Goal: Find specific page/section: Find specific page/section

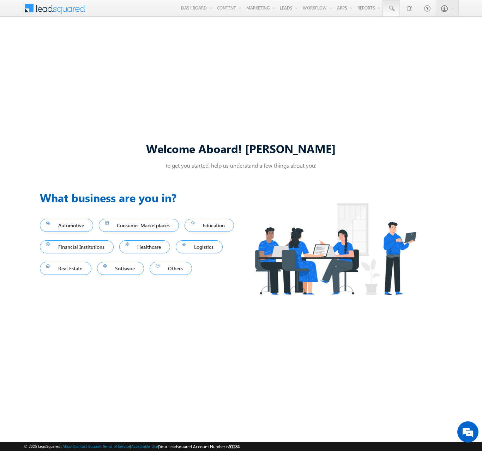
click at [391, 8] on span at bounding box center [390, 8] width 7 height 7
type input "8936695449"
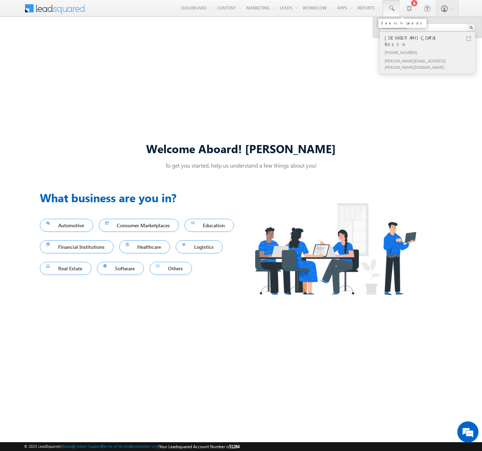
click at [430, 38] on div "[DEMOGRAPHIC_DATA] Bosco" at bounding box center [430, 41] width 94 height 14
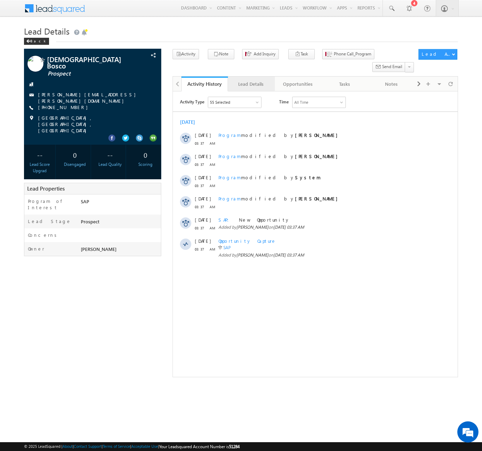
click at [251, 80] on div "Lead Details" at bounding box center [250, 84] width 35 height 8
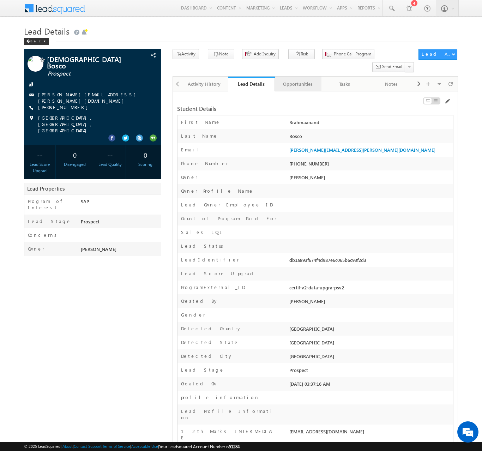
click at [297, 80] on div "Opportunities" at bounding box center [297, 84] width 35 height 8
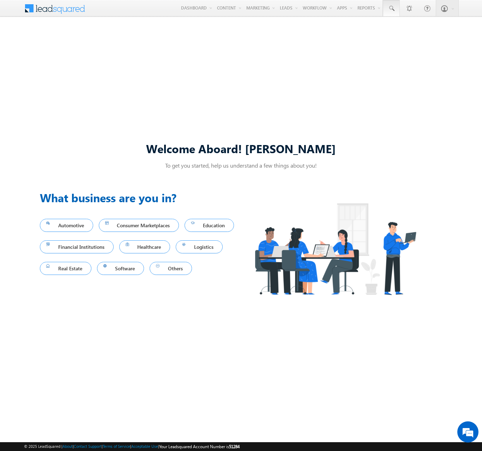
click at [391, 8] on span at bounding box center [390, 8] width 7 height 7
type input "8936695449"
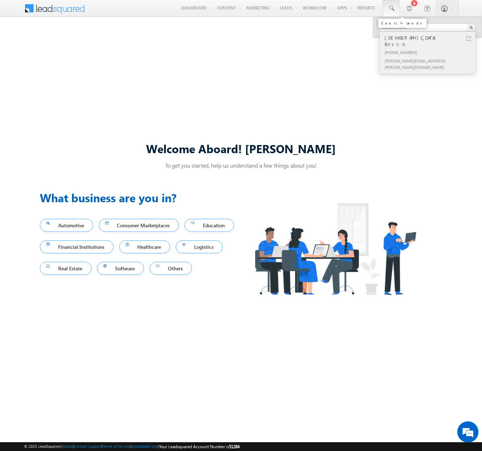
click at [430, 38] on div "[DEMOGRAPHIC_DATA] Bosco" at bounding box center [430, 41] width 94 height 14
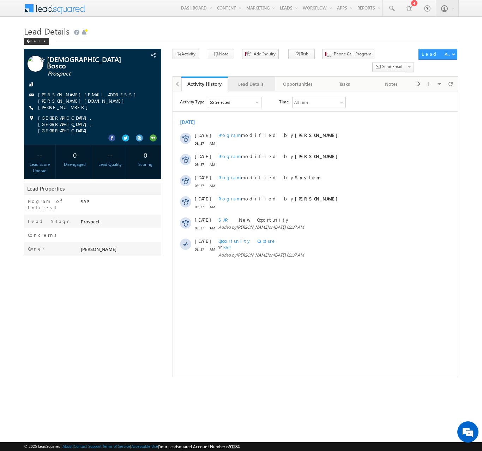
click at [251, 80] on div "Lead Details" at bounding box center [250, 84] width 35 height 8
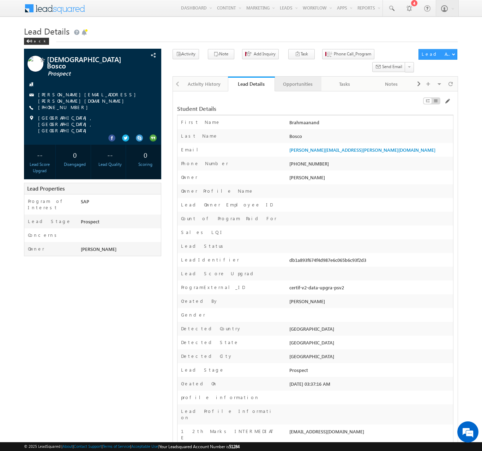
click at [297, 80] on div "Opportunities" at bounding box center [297, 84] width 35 height 8
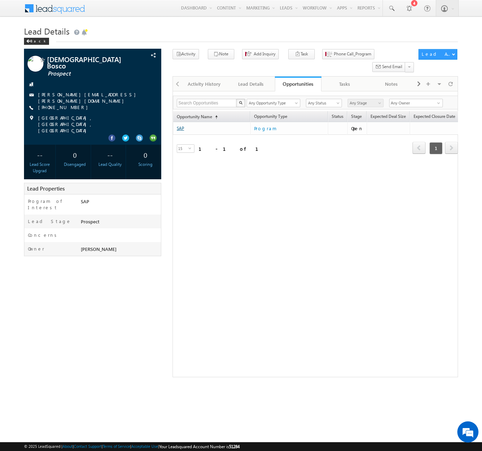
click at [180, 126] on link "SAP" at bounding box center [180, 128] width 7 height 5
